Goal: Book appointment/travel/reservation

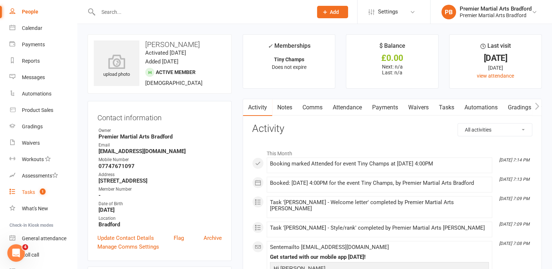
click at [31, 192] on div "Tasks" at bounding box center [28, 192] width 13 height 6
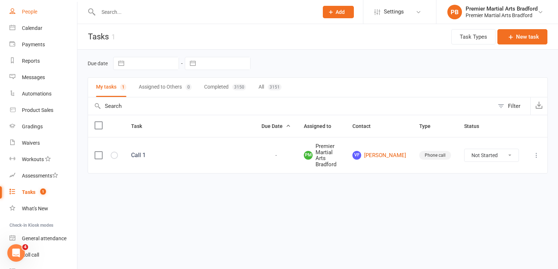
click at [39, 14] on link "People" at bounding box center [43, 12] width 68 height 16
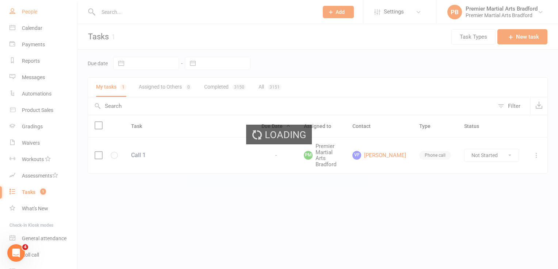
select select "100"
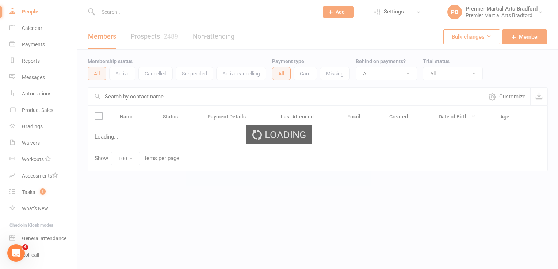
click at [126, 11] on div "Loading" at bounding box center [279, 134] width 558 height 269
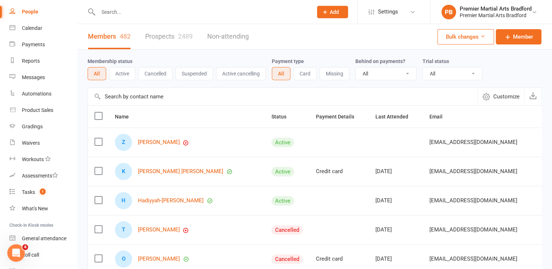
click at [126, 11] on input "text" at bounding box center [202, 12] width 212 height 10
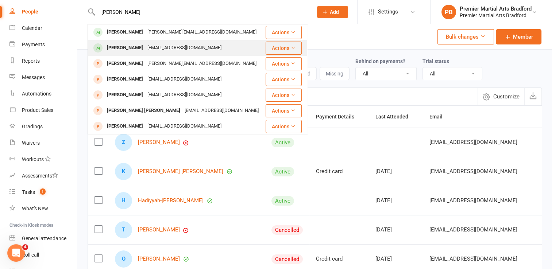
type input "[PERSON_NAME]"
click at [145, 49] on div "[EMAIL_ADDRESS][DOMAIN_NAME]" at bounding box center [184, 48] width 78 height 11
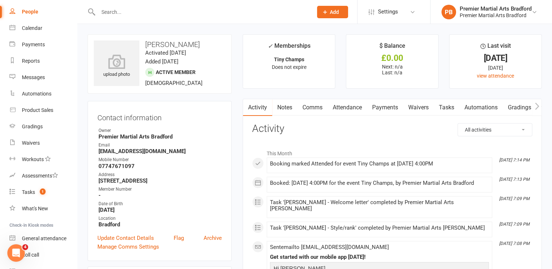
click at [342, 107] on link "Attendance" at bounding box center [347, 107] width 39 height 17
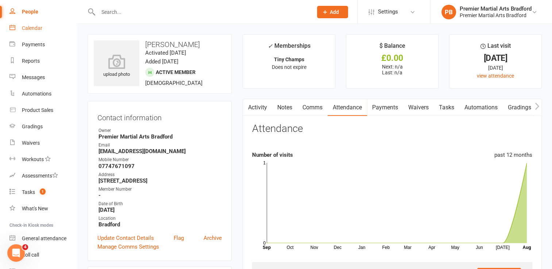
click at [31, 25] on div "Calendar" at bounding box center [32, 28] width 20 height 6
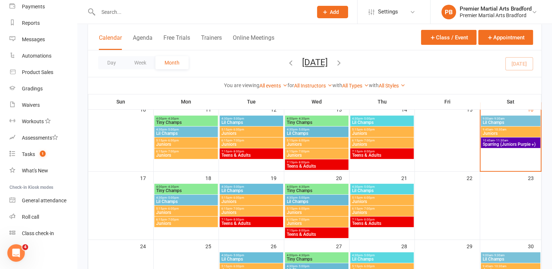
scroll to position [190, 0]
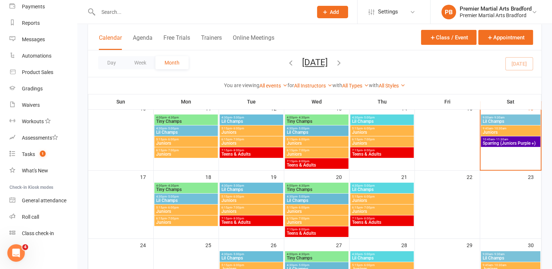
click at [180, 188] on span "Tiny Champs" at bounding box center [186, 190] width 61 height 4
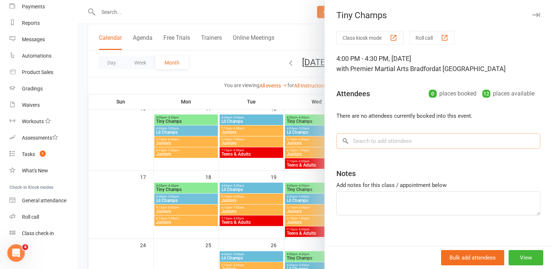
click at [391, 142] on input "search" at bounding box center [438, 141] width 204 height 15
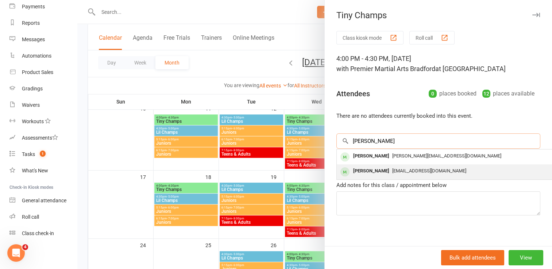
type input "[PERSON_NAME]"
click at [392, 171] on span "[EMAIL_ADDRESS][DOMAIN_NAME]" at bounding box center [429, 170] width 74 height 5
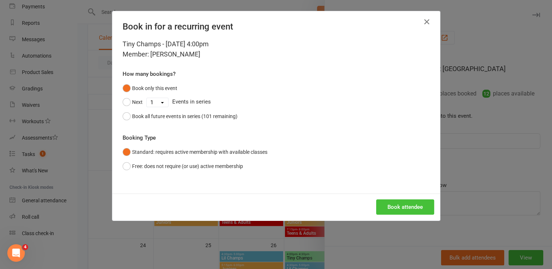
click at [396, 205] on button "Book attendee" at bounding box center [405, 207] width 58 height 15
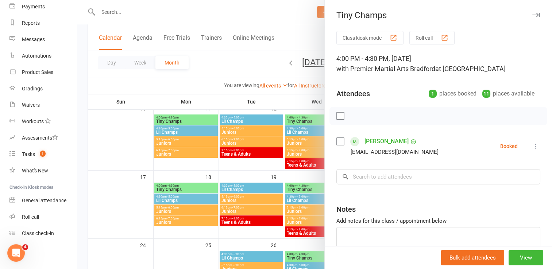
click at [532, 16] on icon "button" at bounding box center [536, 15] width 8 height 4
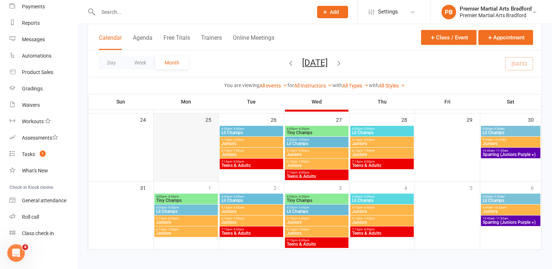
scroll to position [316, 0]
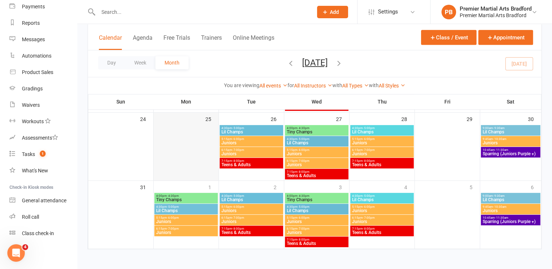
drag, startPoint x: 191, startPoint y: 198, endPoint x: 161, endPoint y: 166, distance: 44.4
click at [161, 166] on div "4:00pm - 4:30pm Tiny Champs 4:30pm - 5:00pm Lil Champs 5:15pm - 6:00pm Juniors …" at bounding box center [315, 36] width 454 height 426
click at [186, 197] on span "4:00pm - 4:30pm" at bounding box center [186, 195] width 61 height 3
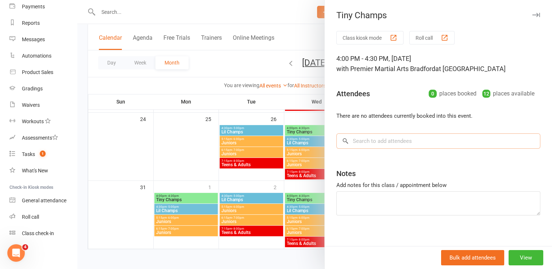
click at [417, 145] on input "search" at bounding box center [438, 141] width 204 height 15
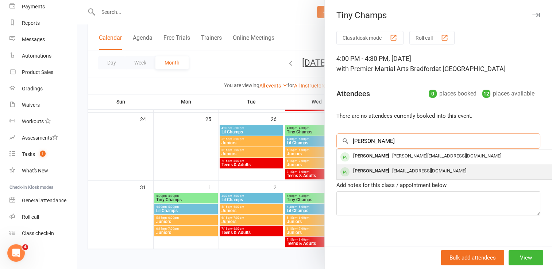
type input "[PERSON_NAME]"
click at [367, 173] on div "[PERSON_NAME]" at bounding box center [371, 171] width 42 height 11
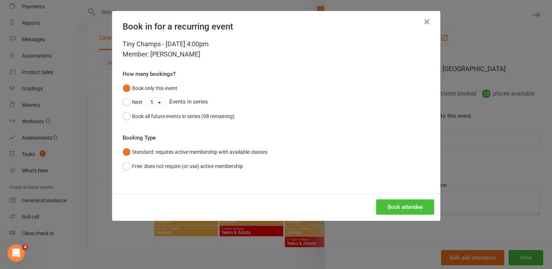
click at [389, 205] on button "Book attendee" at bounding box center [405, 207] width 58 height 15
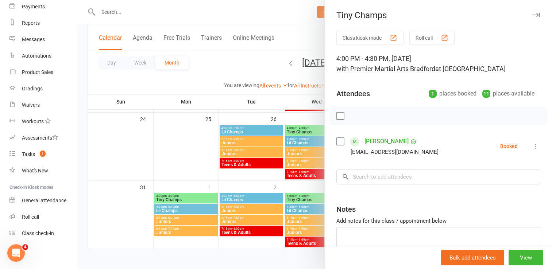
click at [496, 72] on div "4:00 PM - 4:30 PM, [DATE] with Premier Martial Arts Bradford at [GEOGRAPHIC_DAT…" at bounding box center [438, 64] width 204 height 20
click at [532, 14] on icon "button" at bounding box center [536, 15] width 8 height 4
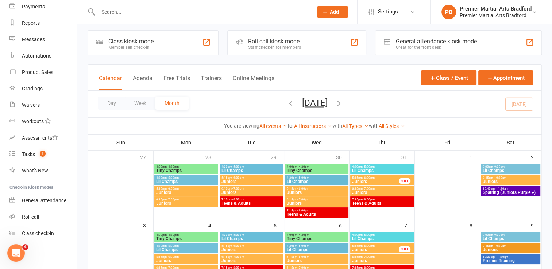
scroll to position [0, 0]
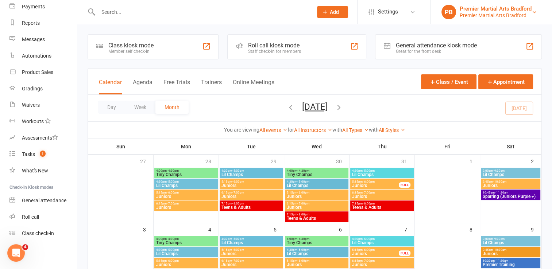
click at [524, 10] on div "Premier Martial Arts Bradford" at bounding box center [496, 8] width 72 height 7
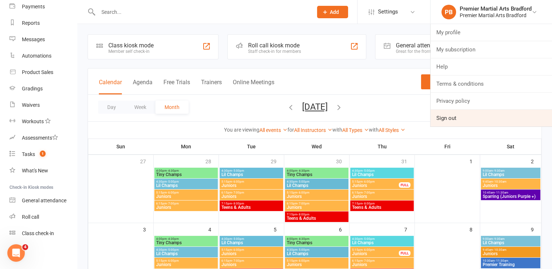
click at [448, 119] on link "Sign out" at bounding box center [492, 118] width 122 height 17
